Goal: Task Accomplishment & Management: Manage account settings

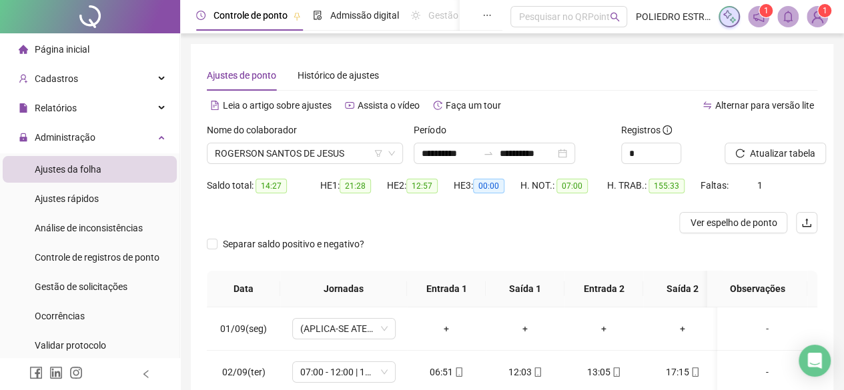
click at [809, 18] on img at bounding box center [817, 17] width 20 height 20
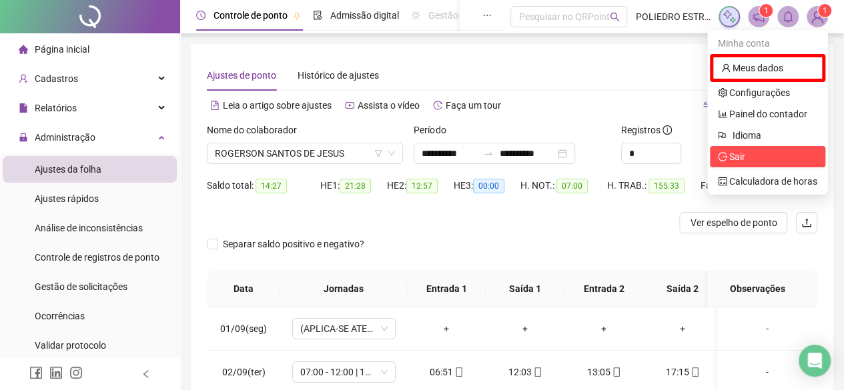
click at [767, 148] on li "Sair" at bounding box center [767, 156] width 115 height 21
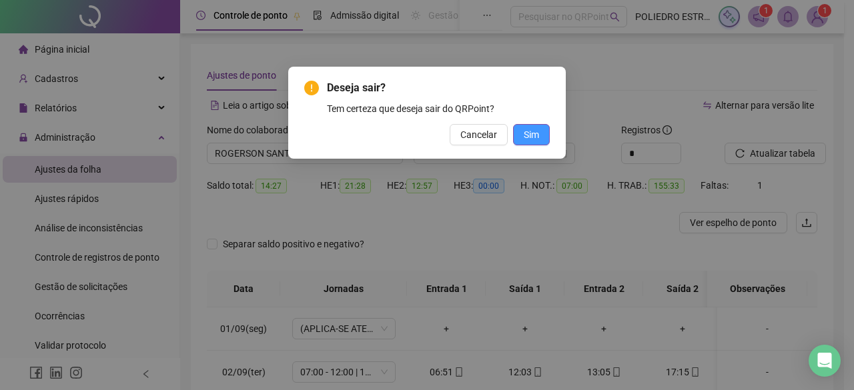
click at [538, 138] on span "Sim" at bounding box center [531, 134] width 15 height 15
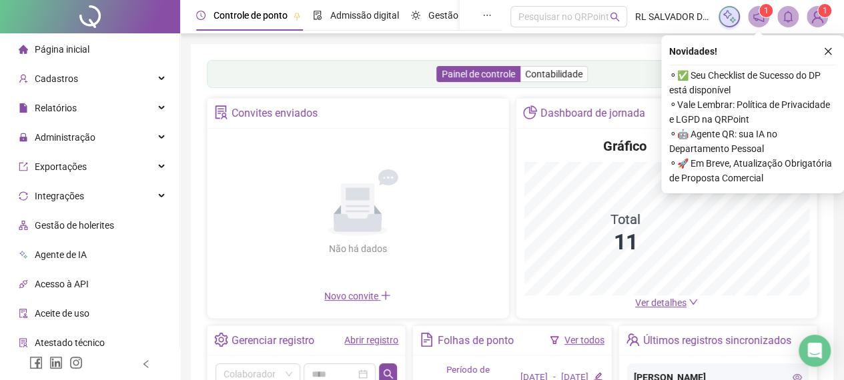
drag, startPoint x: 830, startPoint y: 49, endPoint x: 822, endPoint y: 47, distance: 8.1
click at [830, 49] on icon "close" at bounding box center [827, 51] width 9 height 9
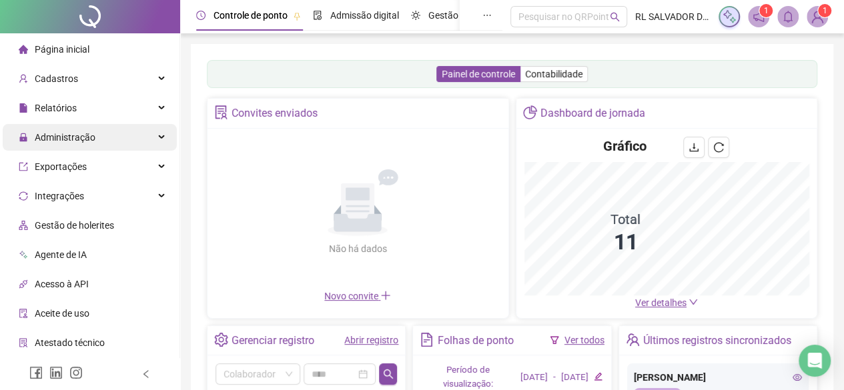
click at [94, 133] on div "Administração" at bounding box center [90, 137] width 174 height 27
